Goal: Navigation & Orientation: Find specific page/section

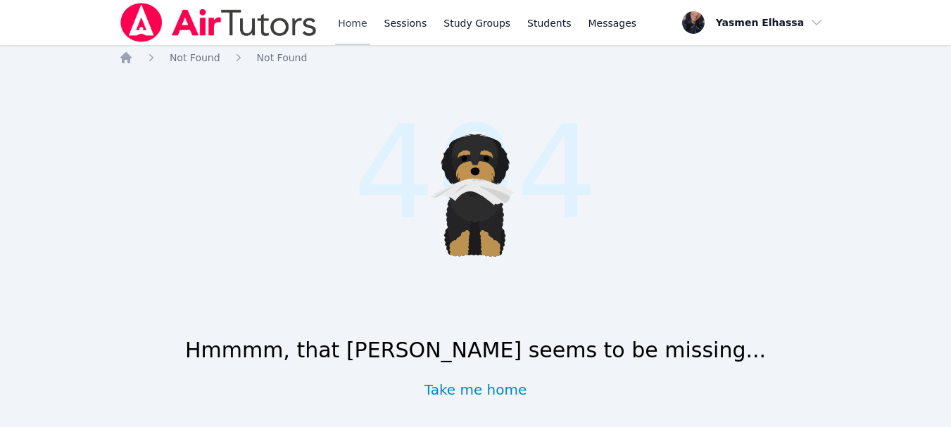
click at [351, 15] on link "Home" at bounding box center [352, 22] width 34 height 45
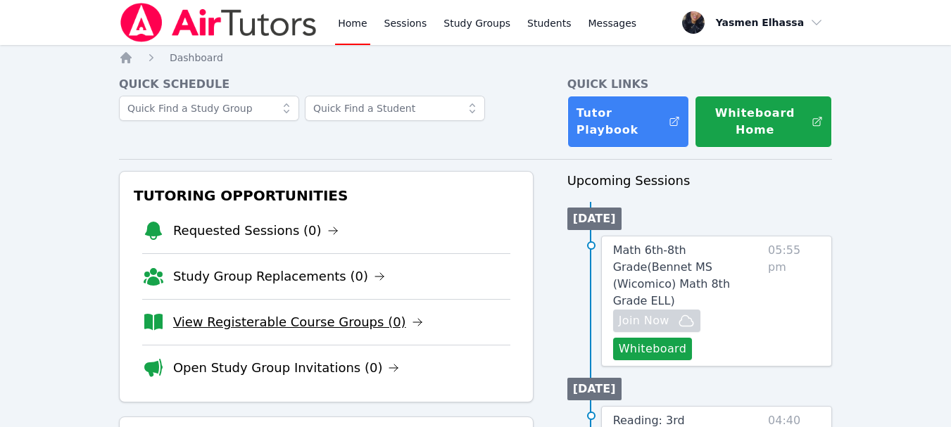
click at [279, 321] on link "View Registerable Course Groups (0)" at bounding box center [298, 323] width 250 height 20
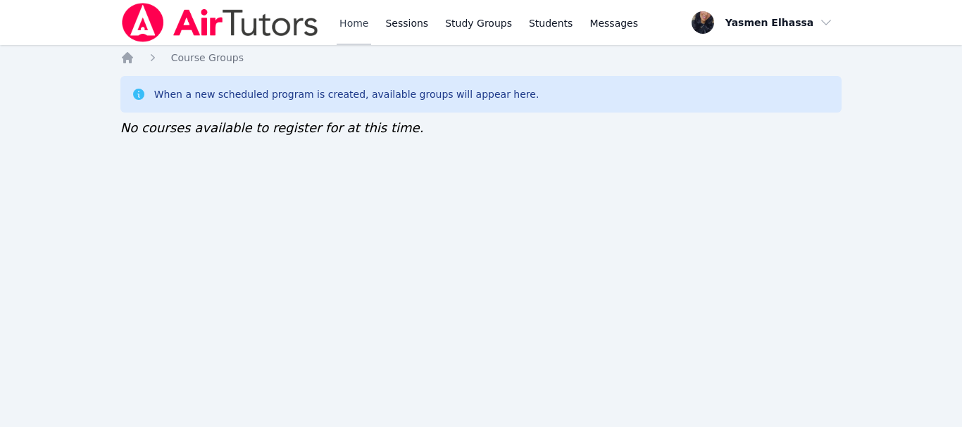
click at [364, 15] on link "Home" at bounding box center [353, 22] width 34 height 45
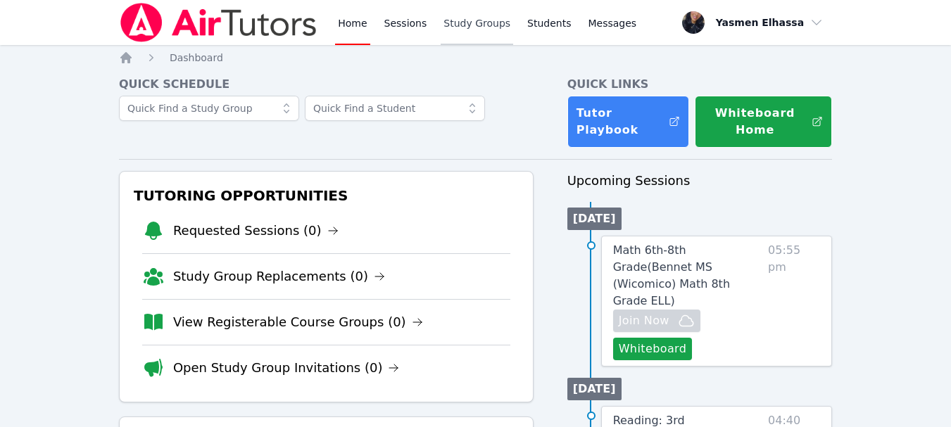
click at [480, 22] on link "Study Groups" at bounding box center [477, 22] width 73 height 45
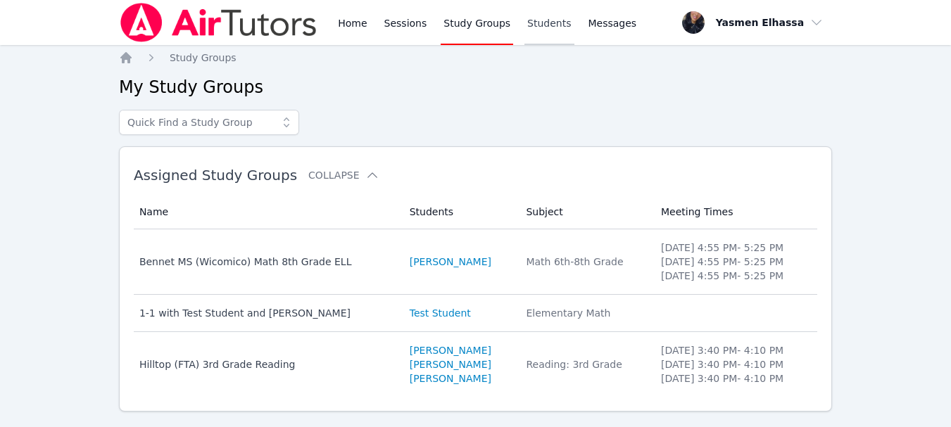
click at [537, 25] on link "Students" at bounding box center [548, 22] width 49 height 45
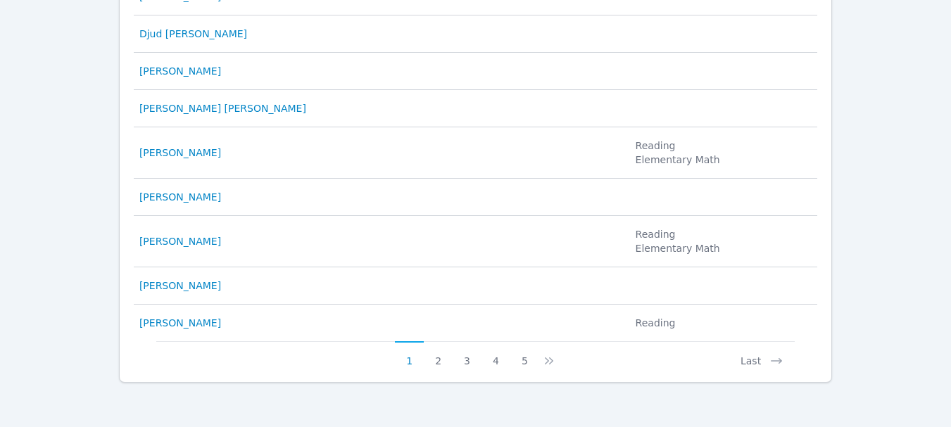
scroll to position [846, 0]
click at [431, 356] on button "2" at bounding box center [438, 354] width 29 height 27
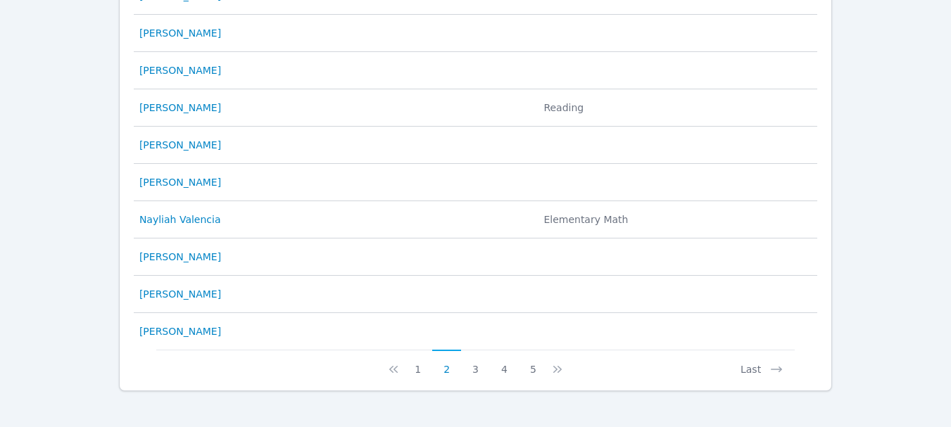
scroll to position [790, 0]
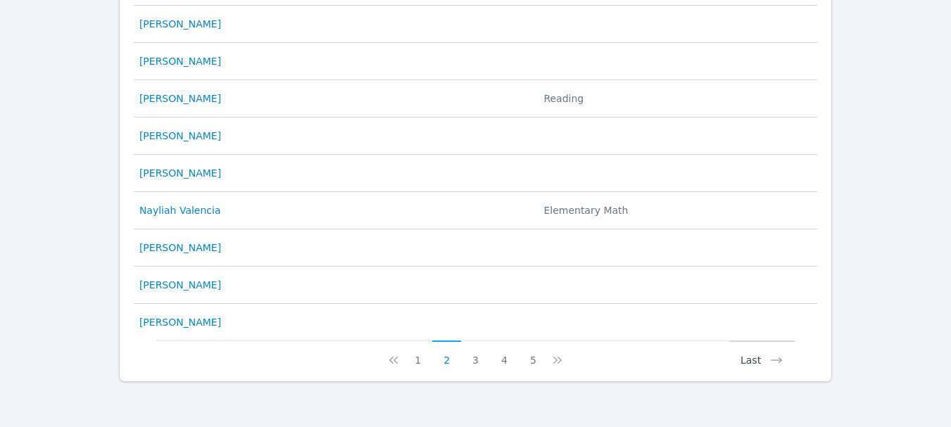
click at [751, 361] on button "Last" at bounding box center [761, 354] width 65 height 27
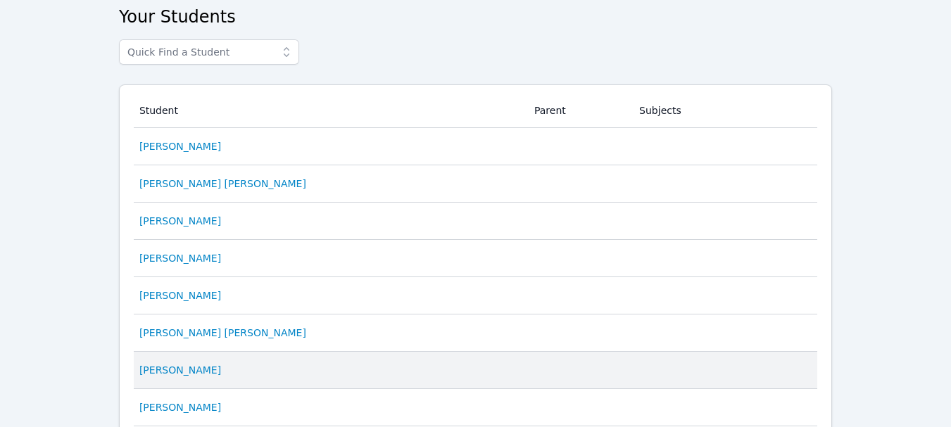
scroll to position [0, 0]
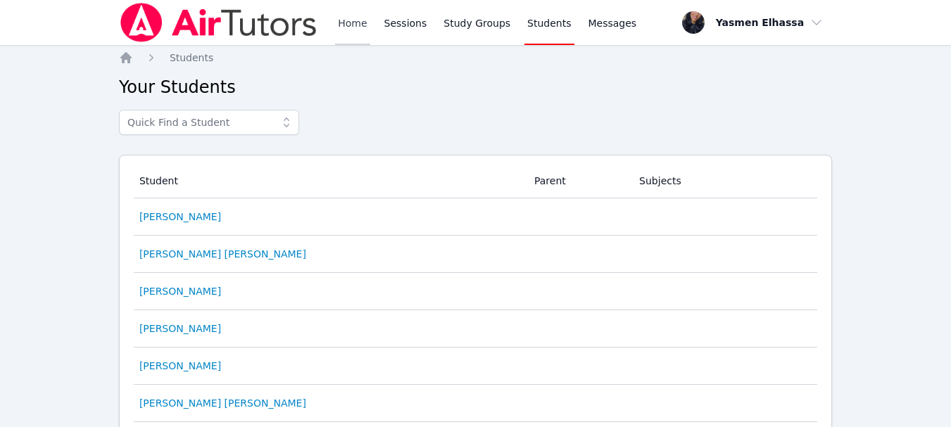
click at [355, 28] on link "Home" at bounding box center [352, 22] width 34 height 45
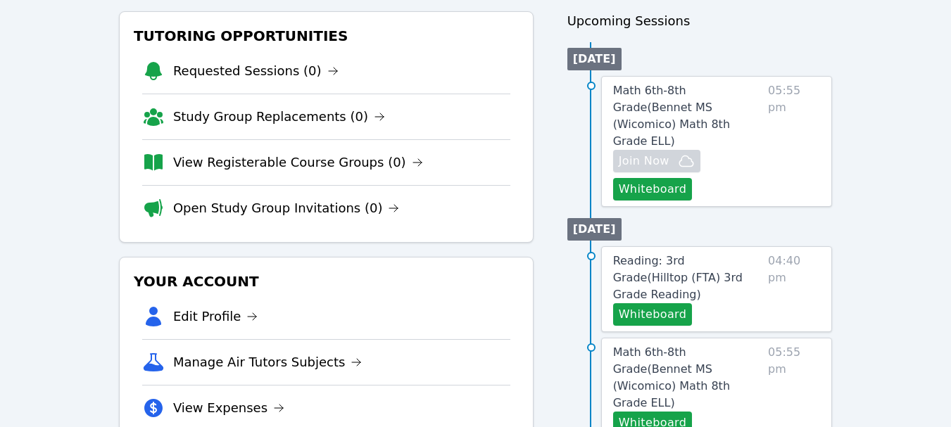
scroll to position [141, 0]
